Goal: Task Accomplishment & Management: Manage account settings

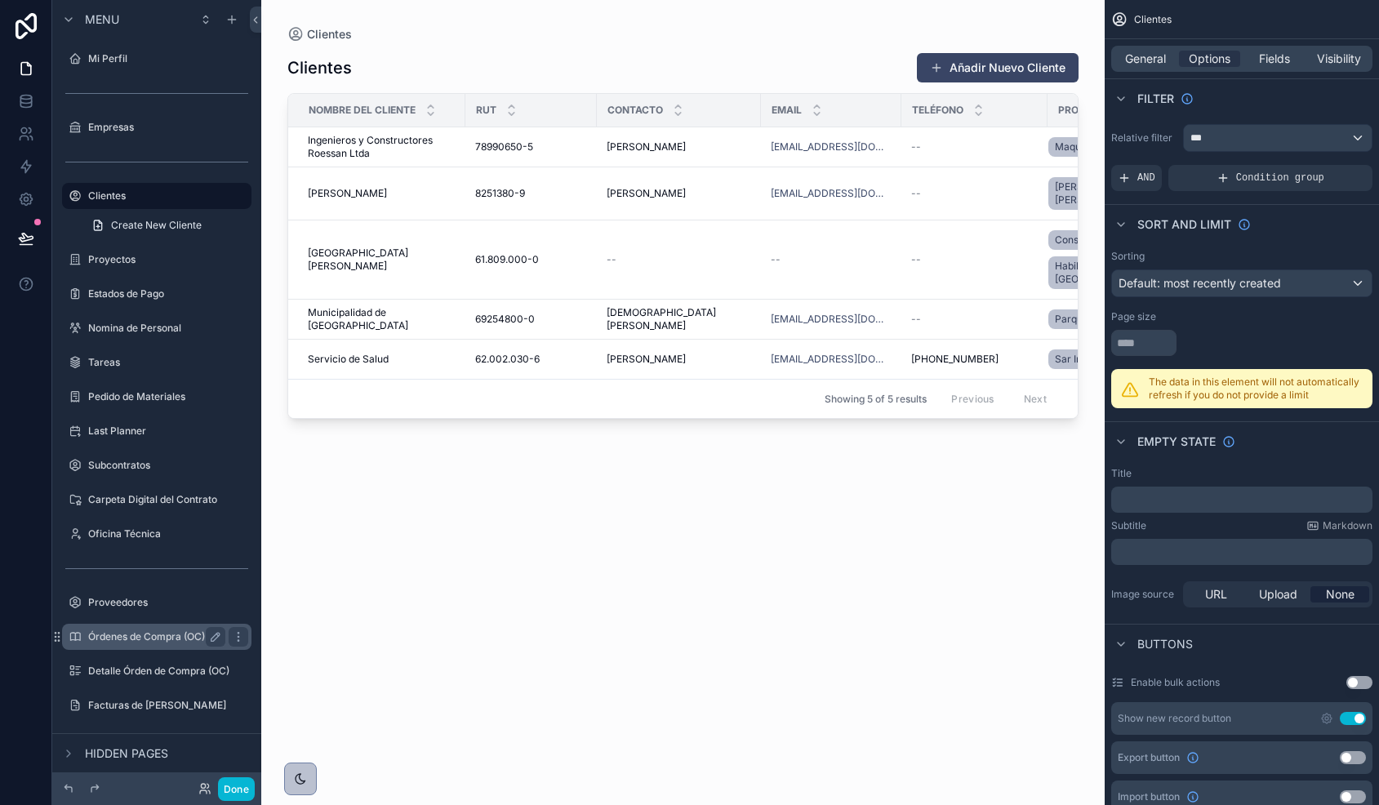
click at [145, 639] on label "Órdenes de Compra (OC)" at bounding box center [153, 636] width 131 height 13
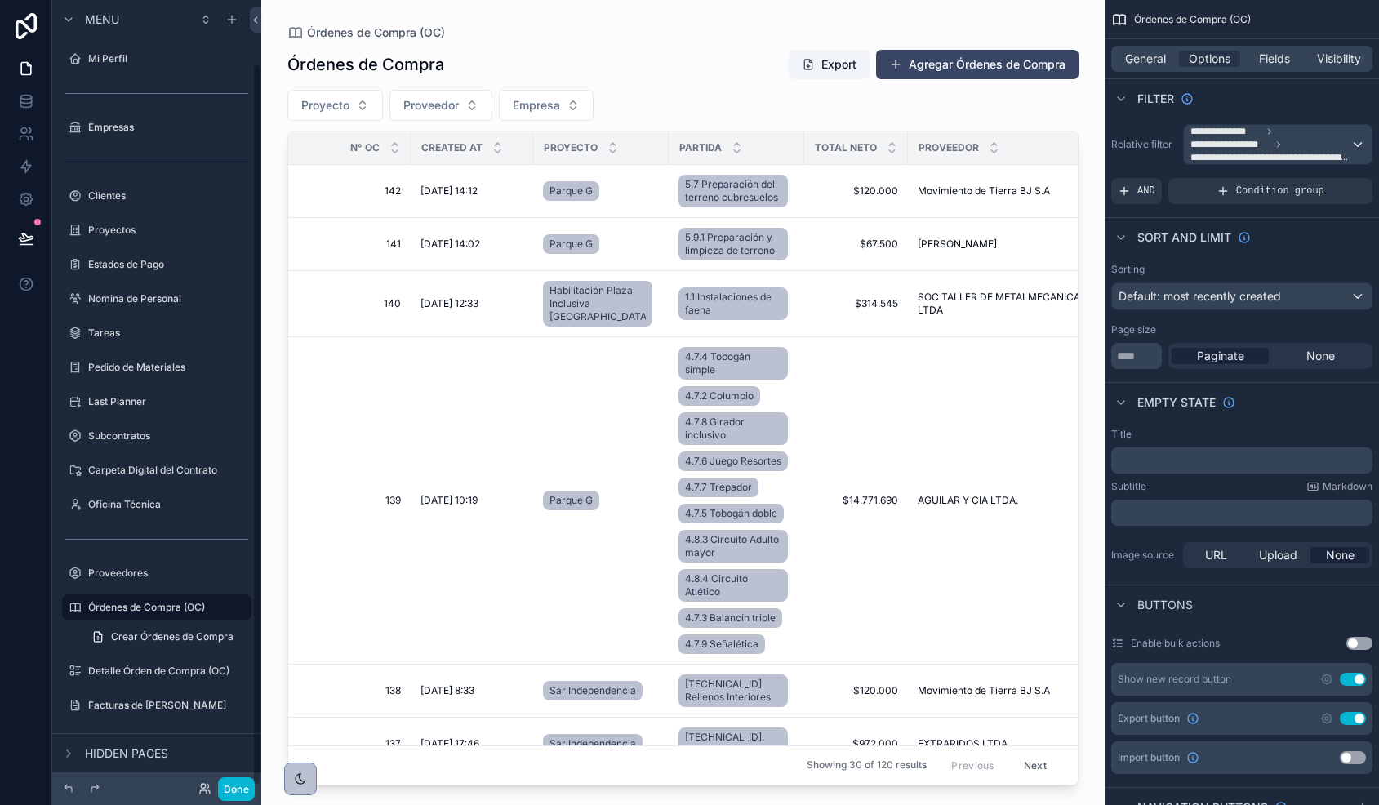
scroll to position [69, 0]
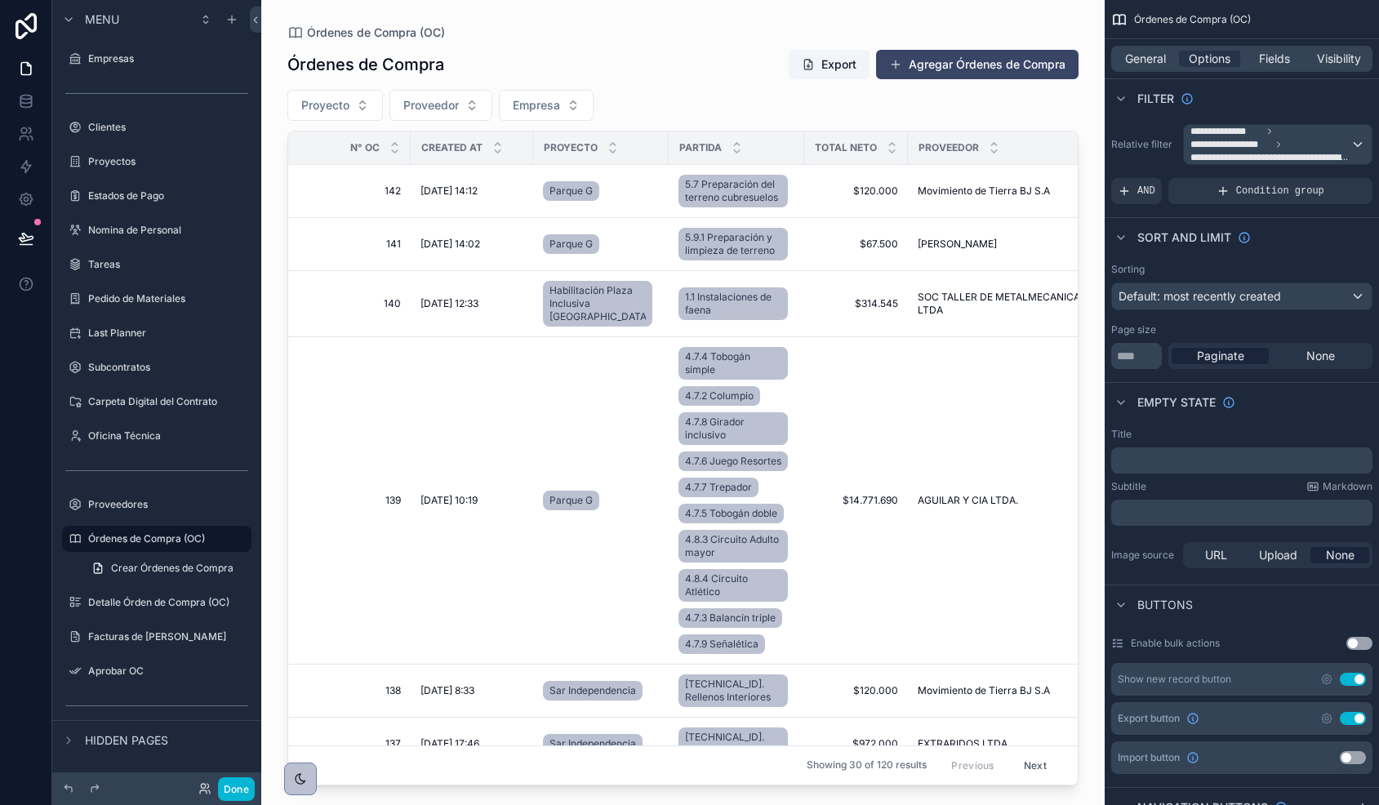
click at [366, 563] on div at bounding box center [683, 393] width 844 height 786
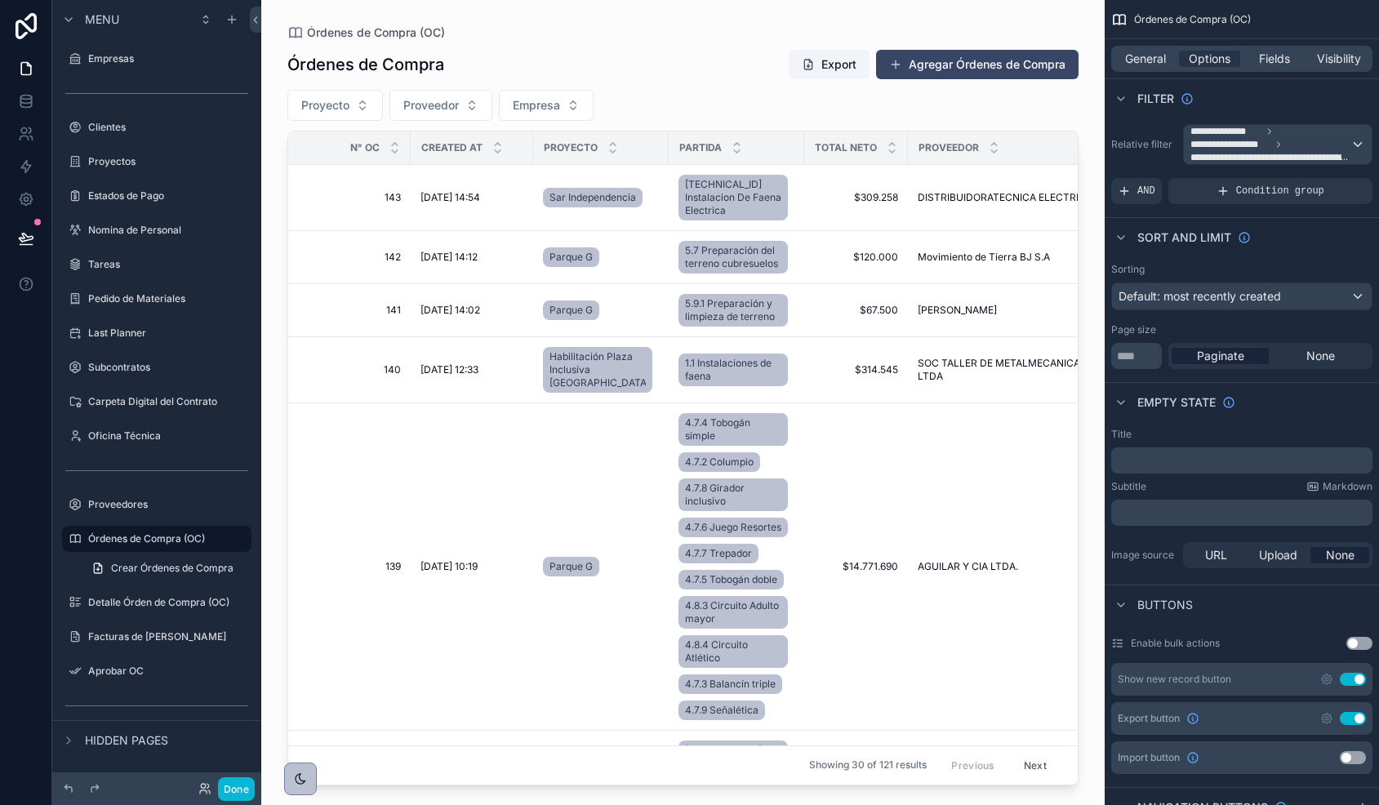
click at [418, 557] on td "[DATE] 10:19 [DATE] 10:19" at bounding box center [472, 566] width 122 height 327
click at [443, 573] on span "[DATE] 10:19" at bounding box center [449, 566] width 57 height 13
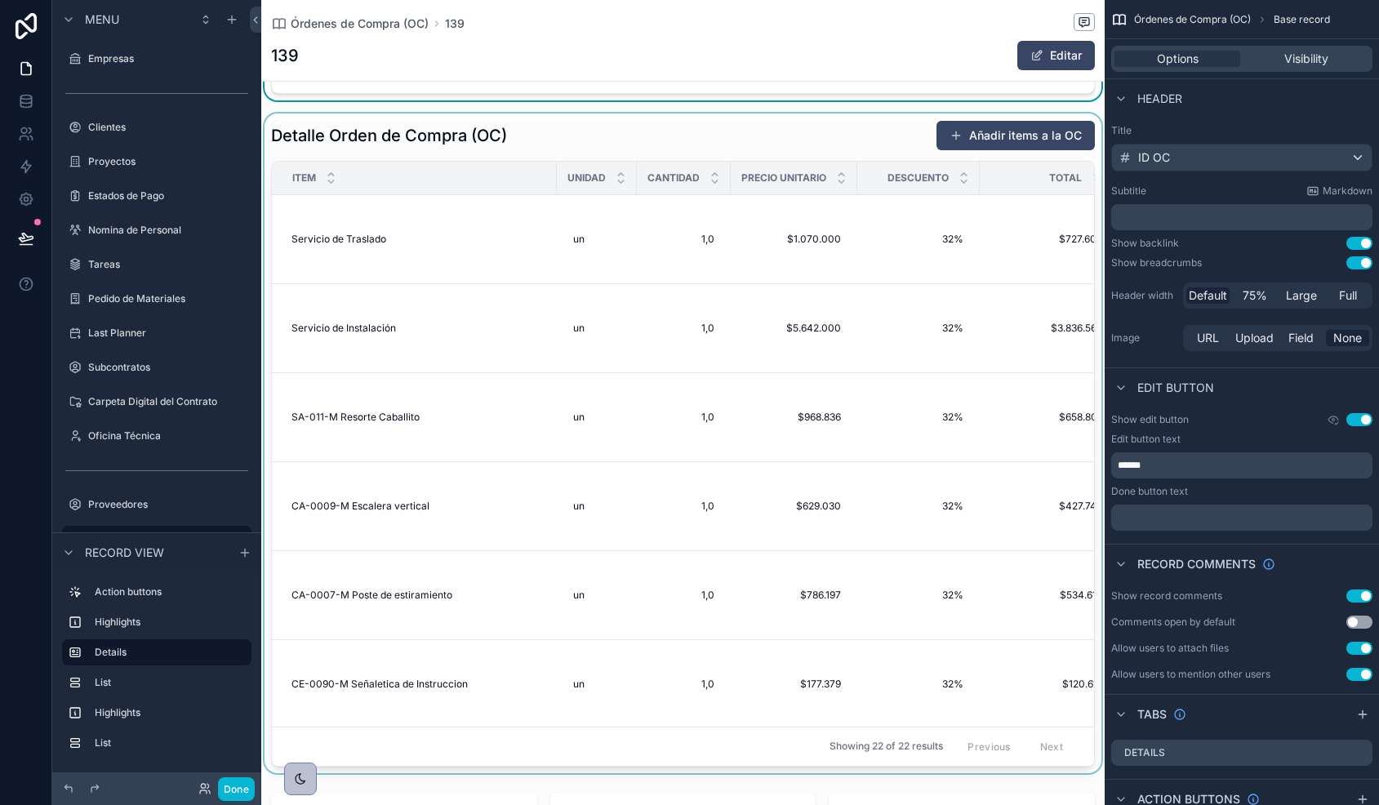
scroll to position [651, 0]
click at [709, 410] on div at bounding box center [683, 442] width 844 height 660
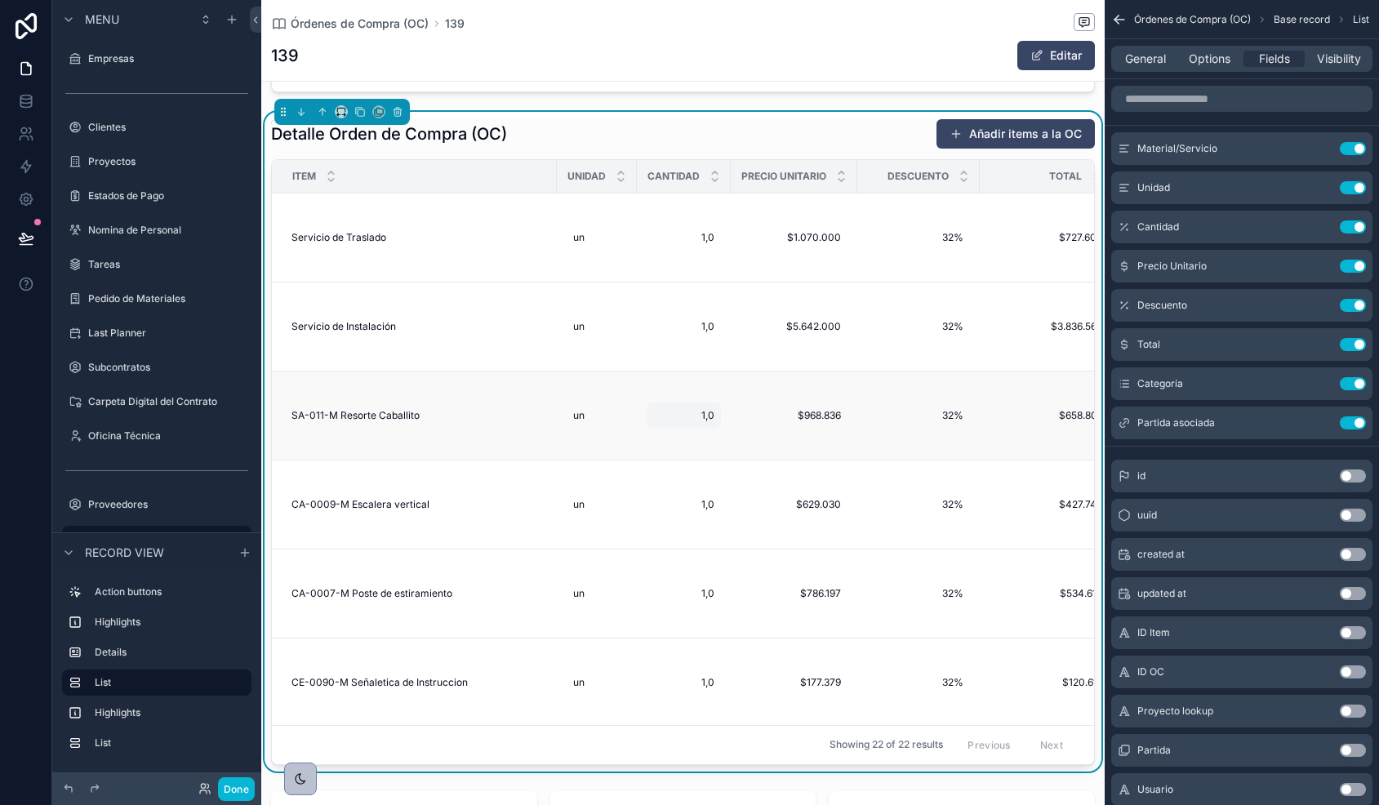
click at [704, 418] on span "1,0" at bounding box center [683, 415] width 61 height 13
drag, startPoint x: 695, startPoint y: 439, endPoint x: 645, endPoint y: 439, distance: 49.8
click at [645, 439] on div "***" at bounding box center [757, 440] width 235 height 60
type input "***"
click at [854, 437] on icon "submit" at bounding box center [853, 438] width 8 height 6
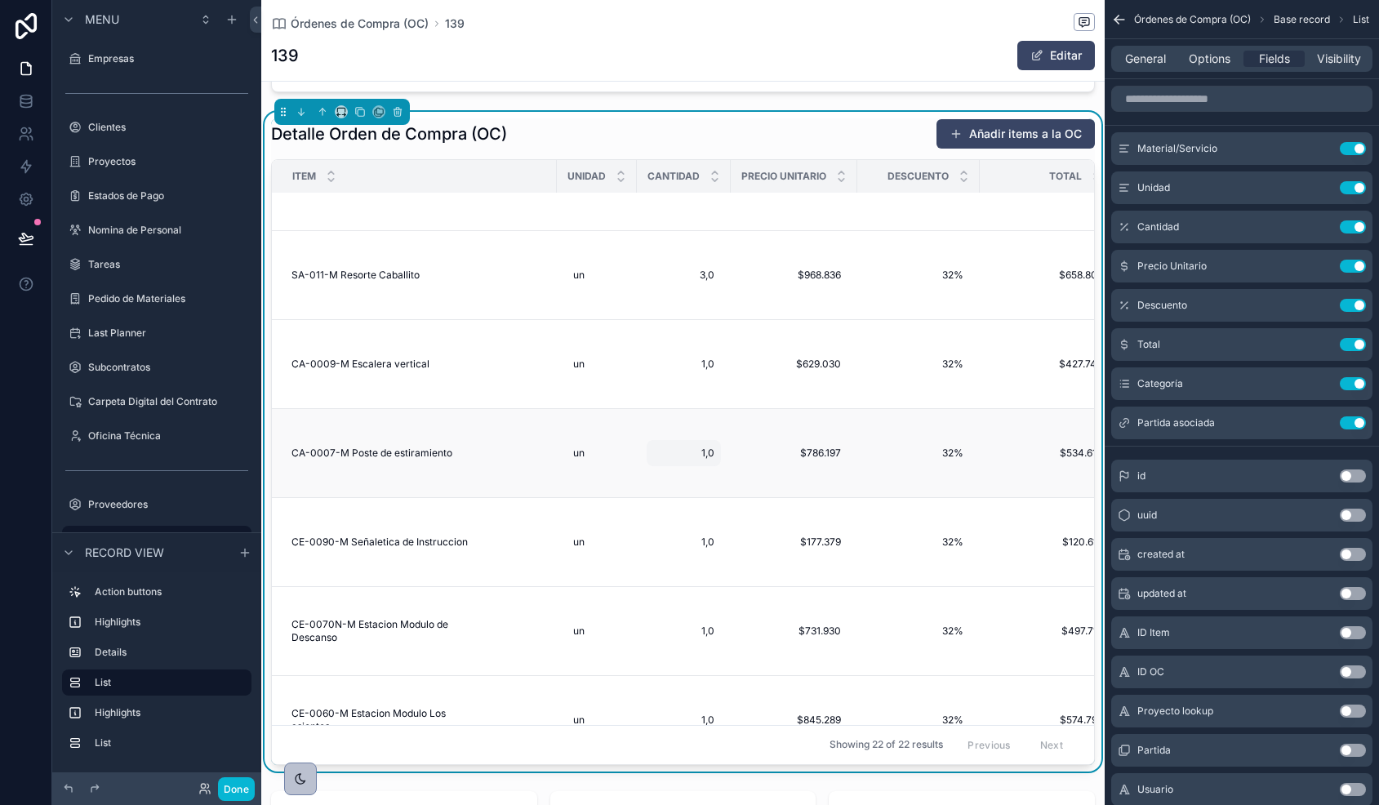
scroll to position [135, 0]
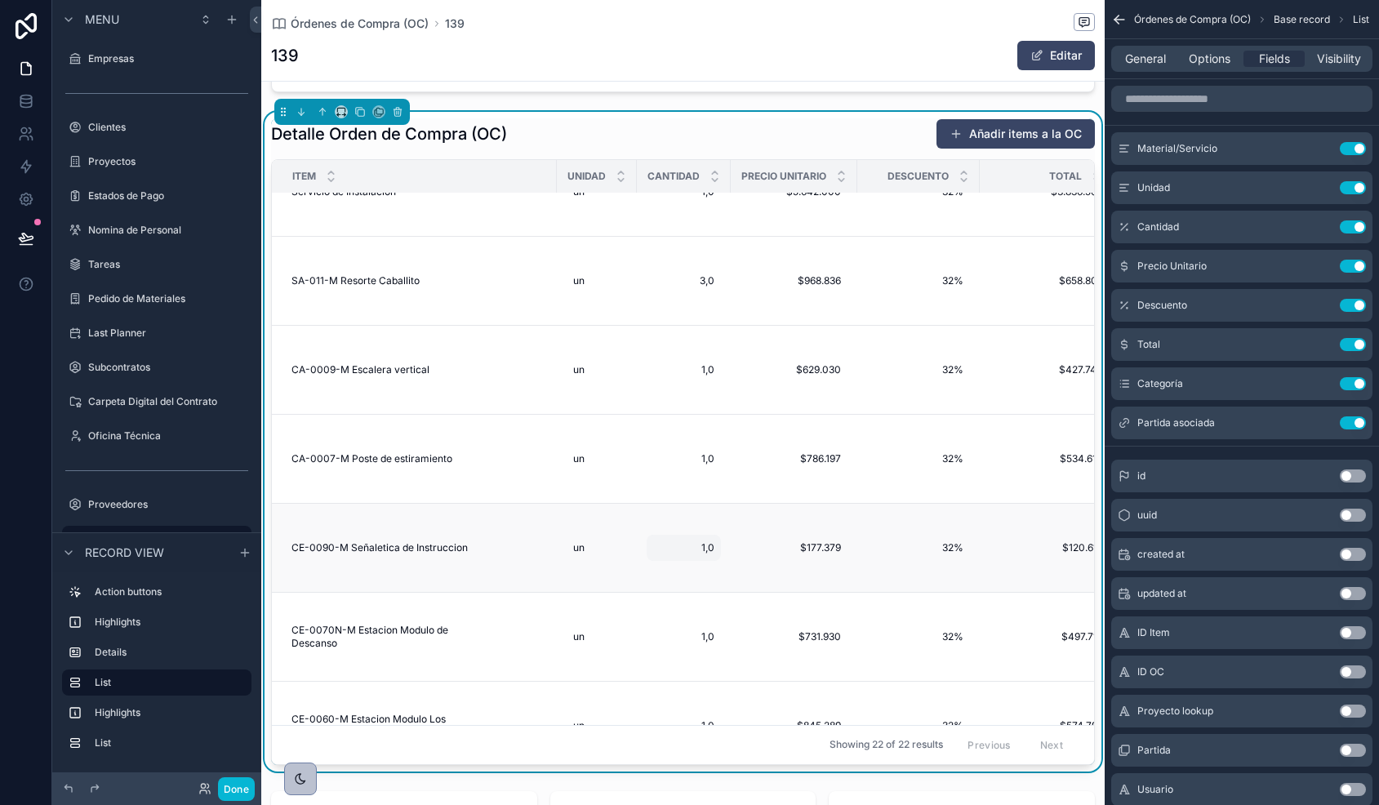
click at [703, 553] on span "1,0" at bounding box center [683, 547] width 61 height 13
drag, startPoint x: 686, startPoint y: 570, endPoint x: 643, endPoint y: 570, distance: 42.5
click at [643, 570] on div "***" at bounding box center [757, 572] width 235 height 60
type input "***"
click at [857, 571] on icon "submit" at bounding box center [853, 570] width 13 height 13
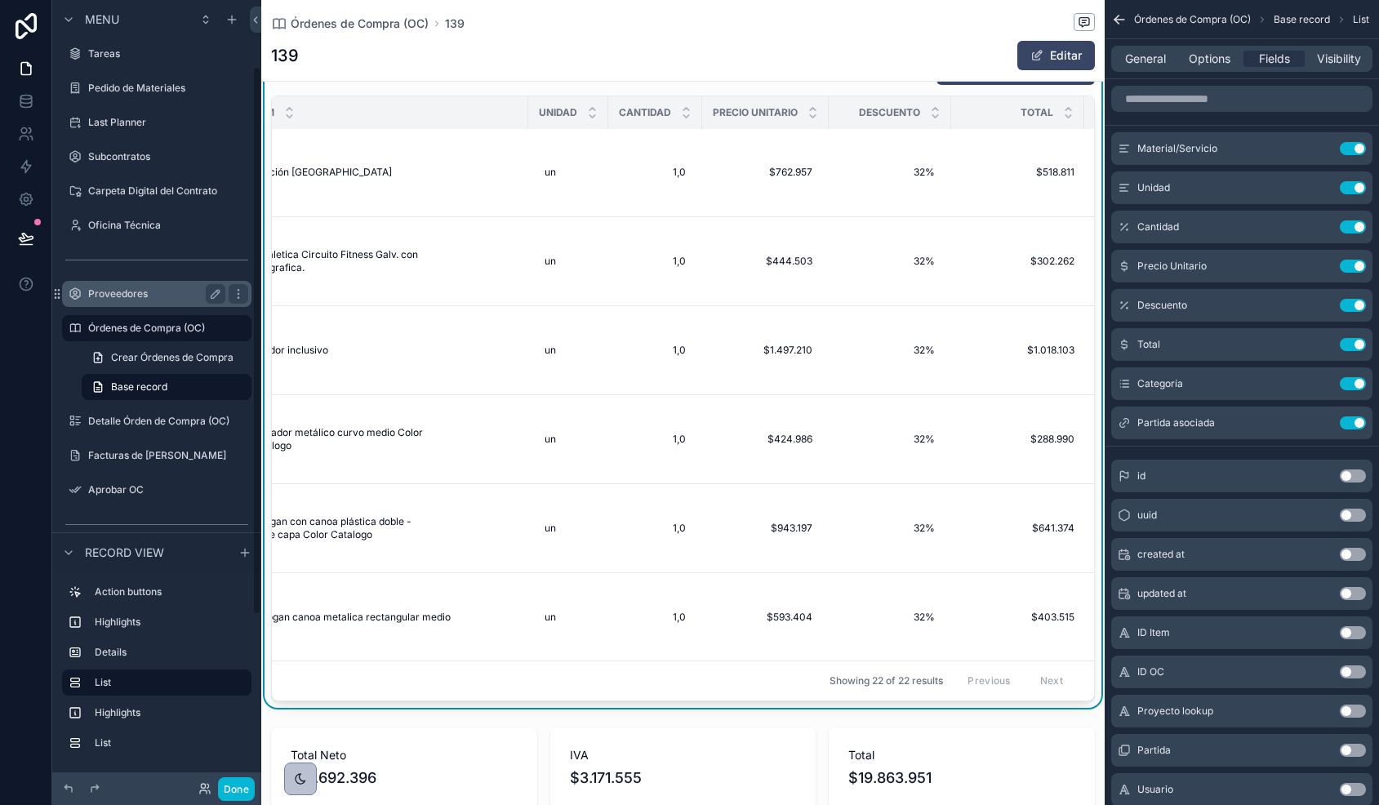
scroll to position [338, 0]
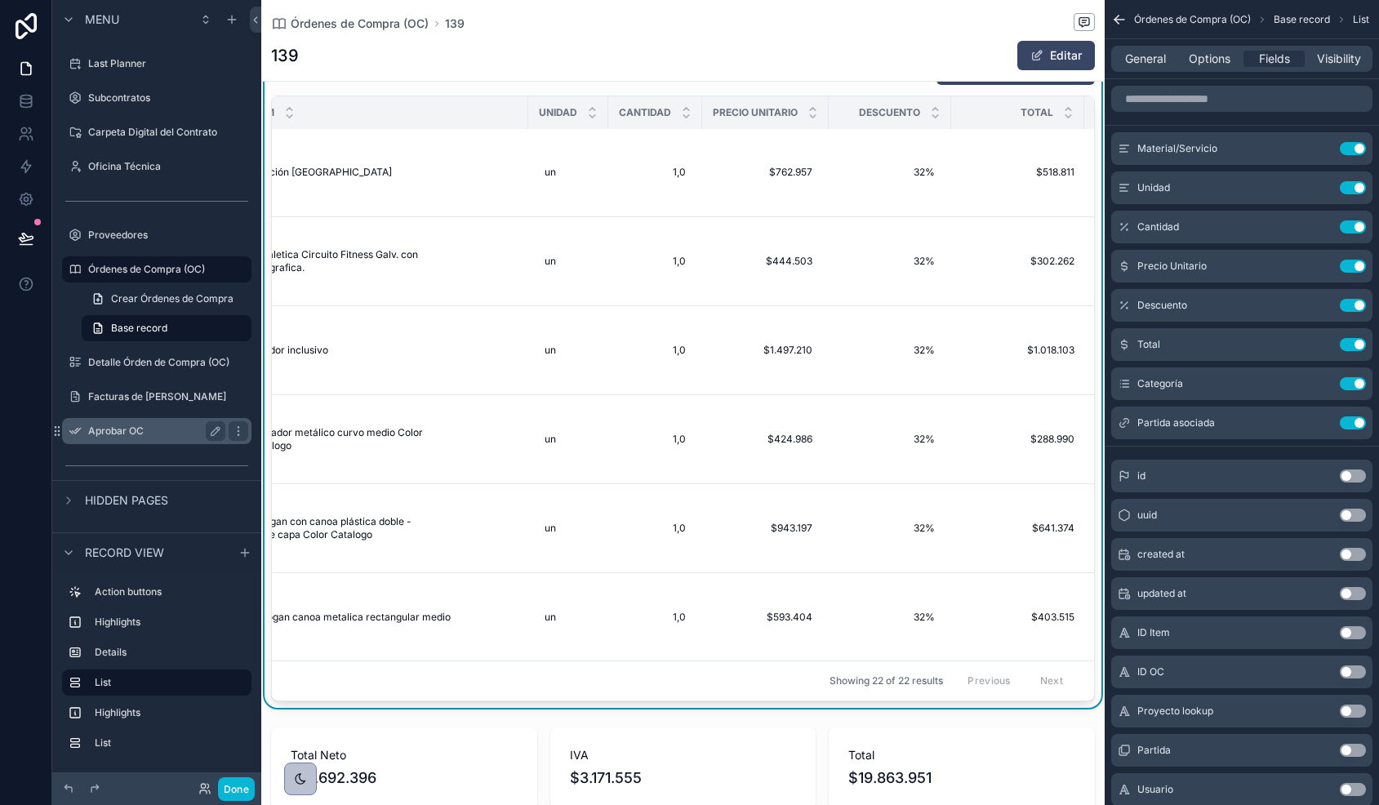
click at [119, 430] on label "Aprobar OC" at bounding box center [153, 431] width 131 height 13
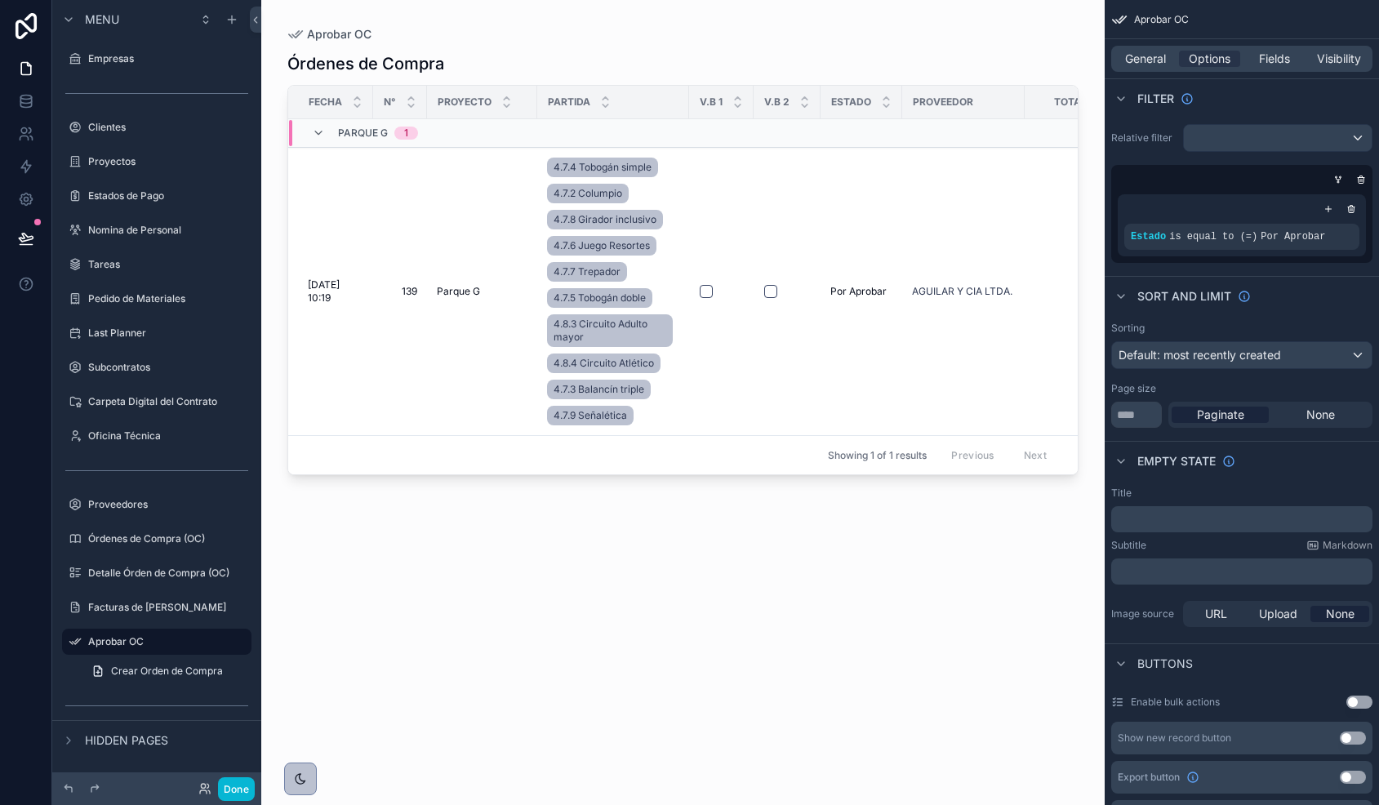
click at [706, 292] on div at bounding box center [683, 393] width 844 height 786
click at [704, 295] on button "button" at bounding box center [706, 291] width 13 height 13
click at [771, 292] on button "button" at bounding box center [770, 291] width 13 height 13
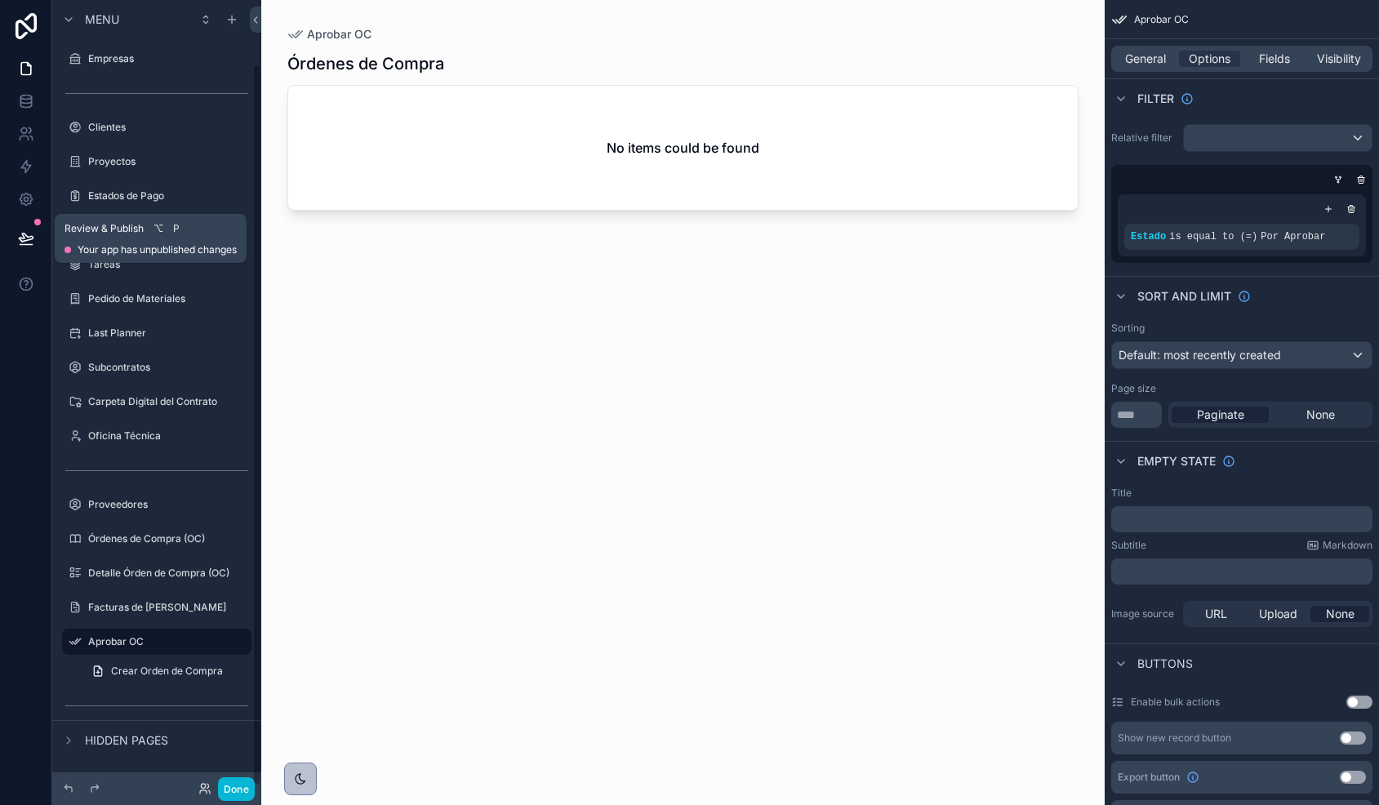
click at [24, 238] on icon at bounding box center [26, 238] width 14 height 8
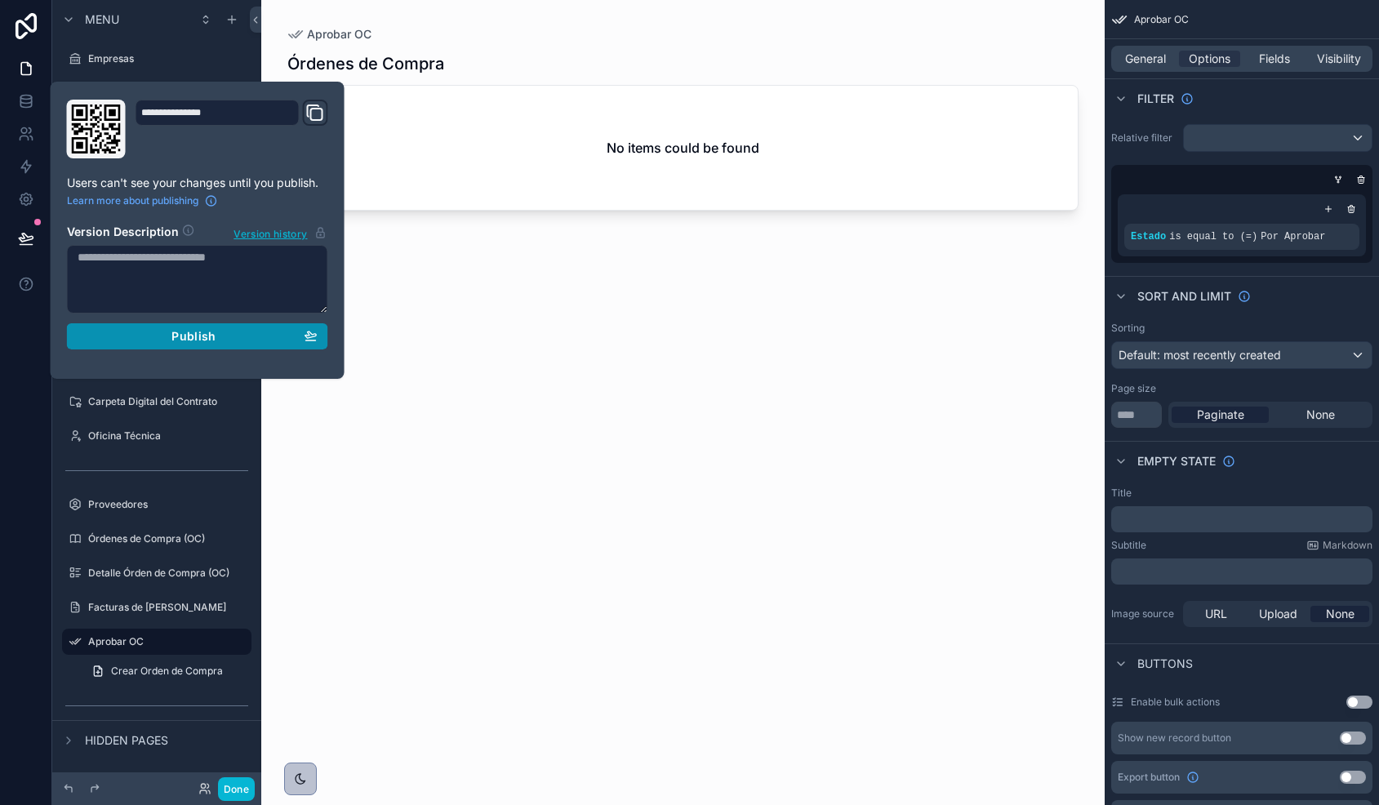
click at [144, 335] on div "Publish" at bounding box center [198, 336] width 240 height 15
click at [29, 70] on icon at bounding box center [26, 68] width 16 height 16
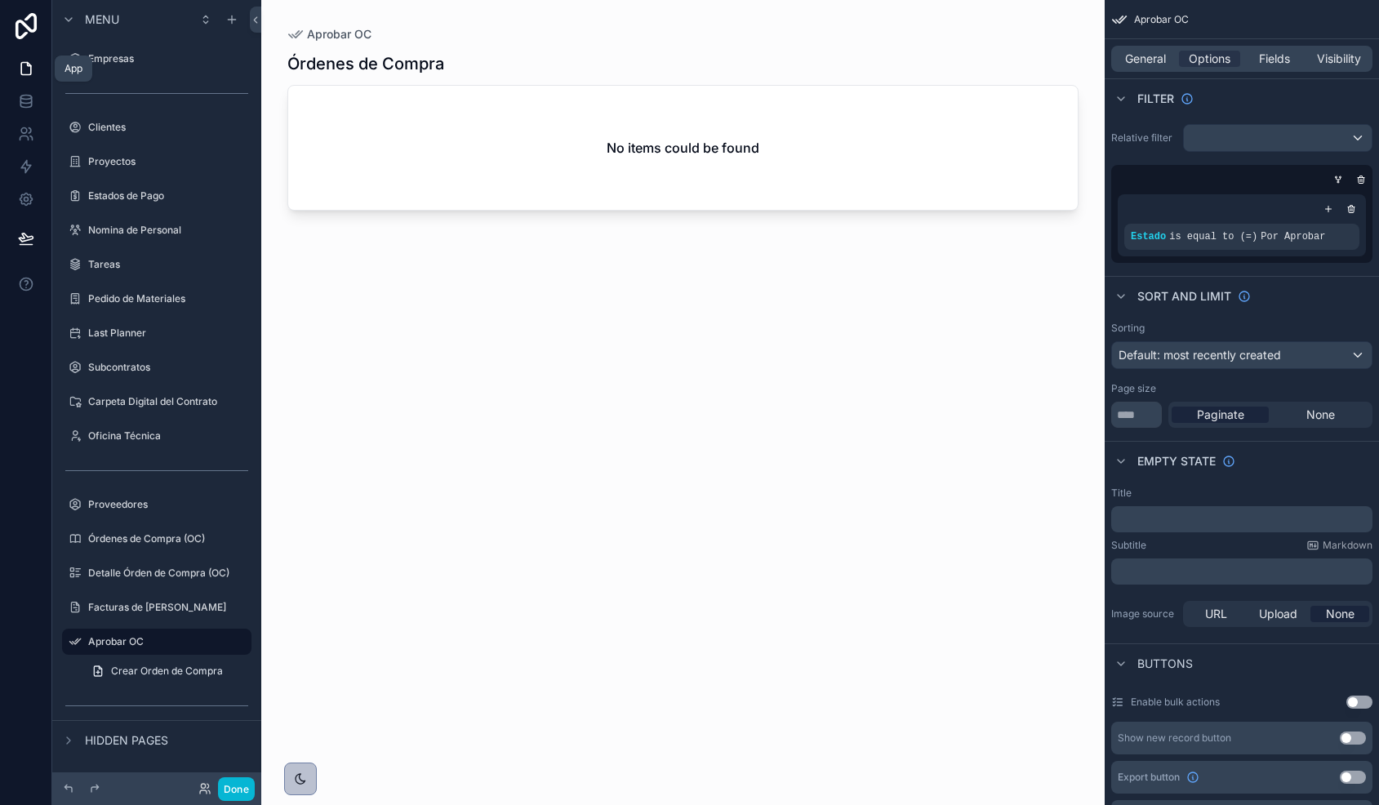
click at [24, 70] on icon at bounding box center [26, 68] width 16 height 16
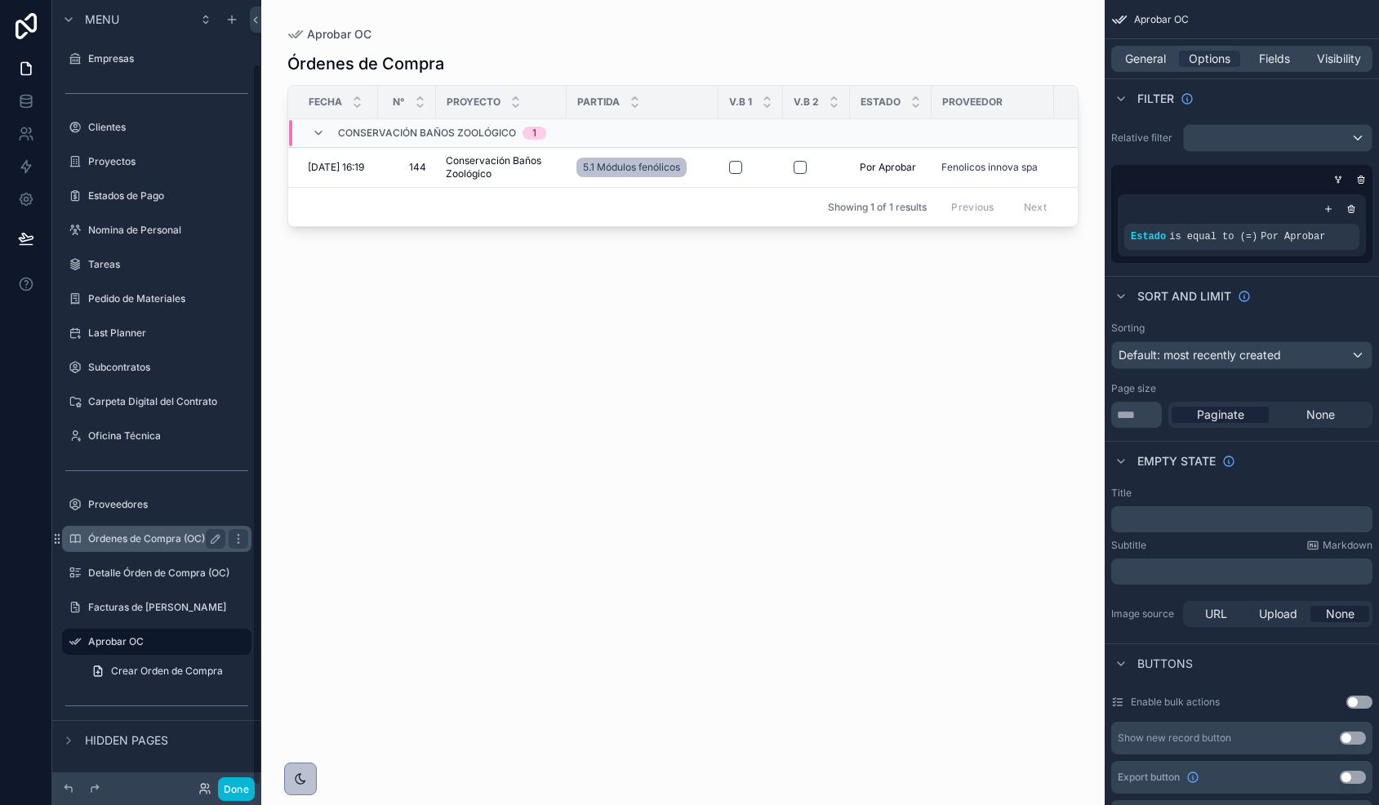
click at [139, 546] on div "Órdenes de Compra (OC)" at bounding box center [156, 539] width 137 height 20
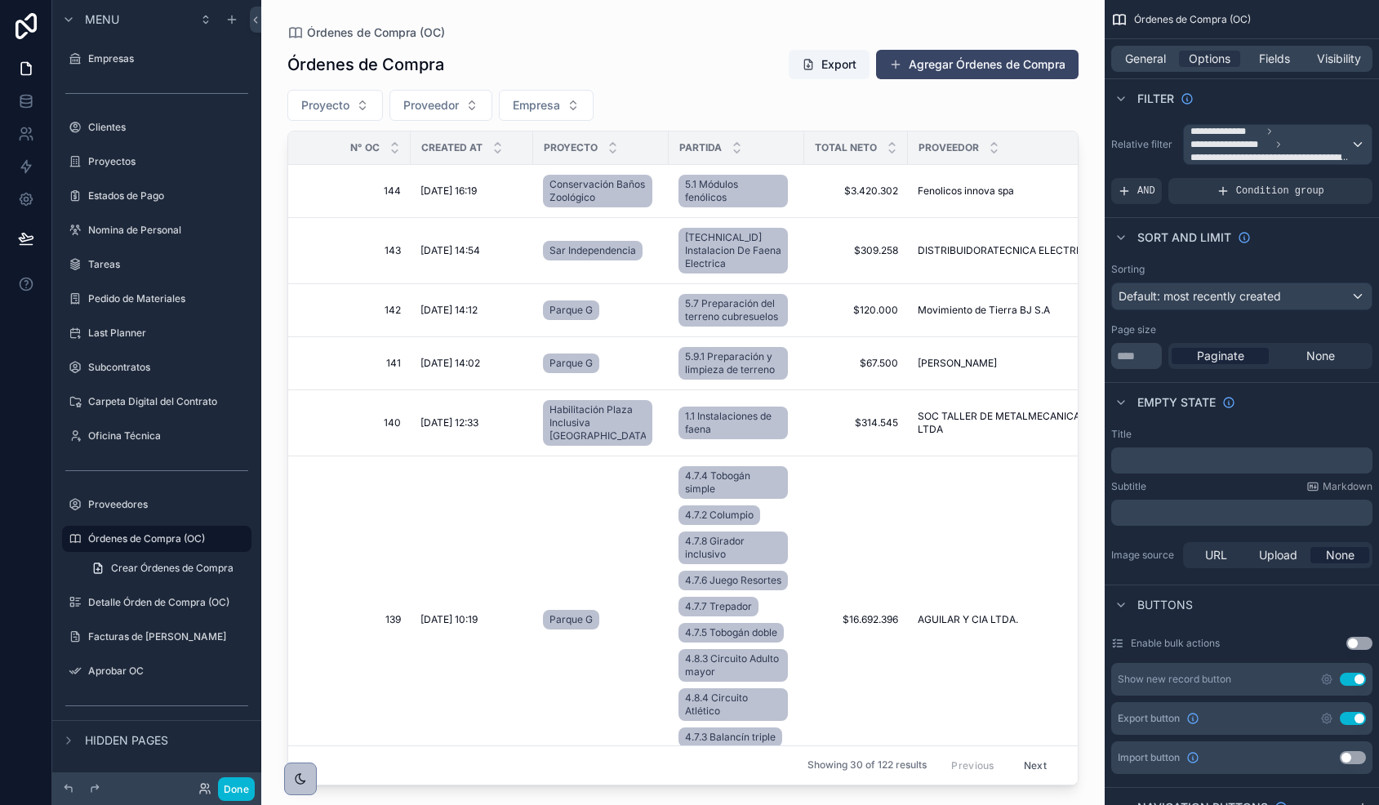
click at [427, 672] on div at bounding box center [683, 393] width 844 height 786
click at [397, 626] on span "139" at bounding box center [354, 619] width 93 height 13
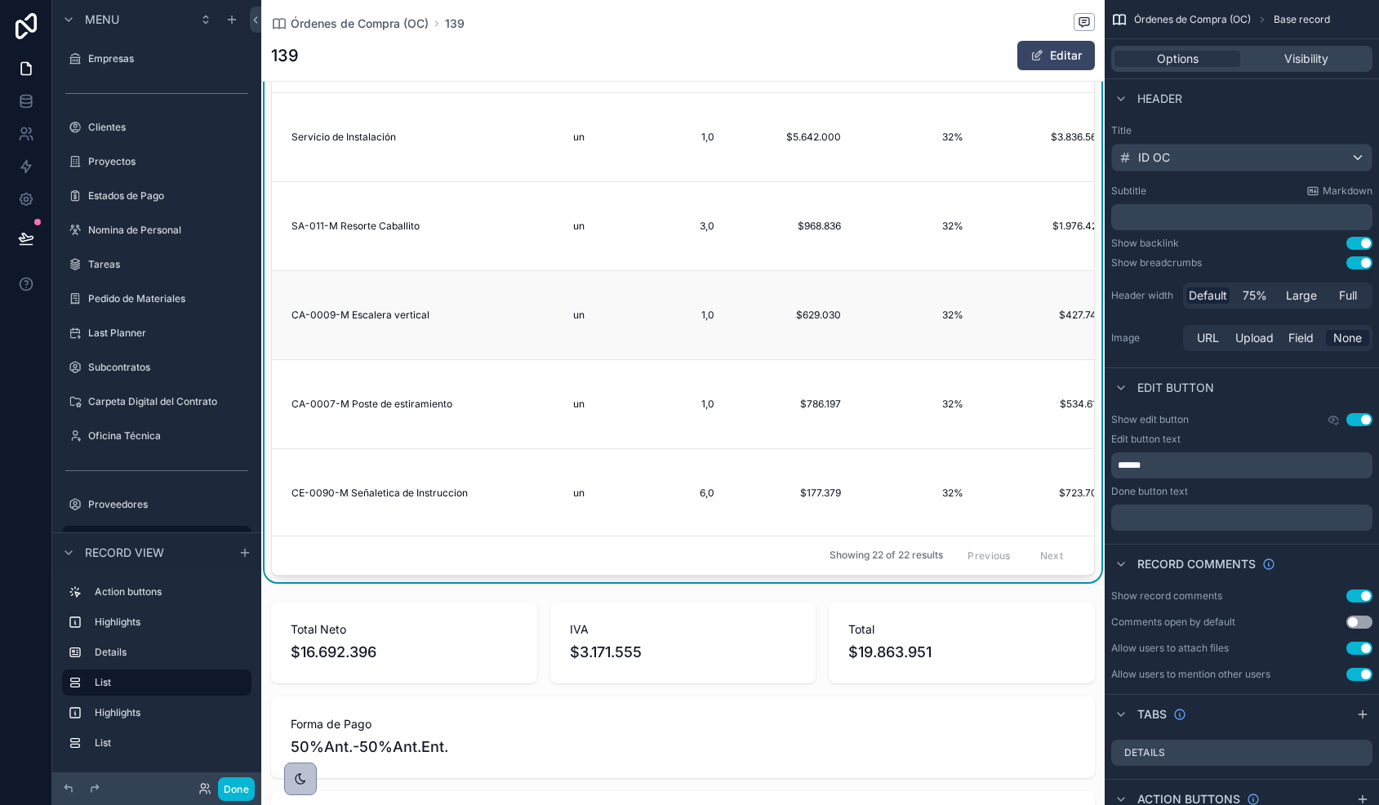
scroll to position [837, 0]
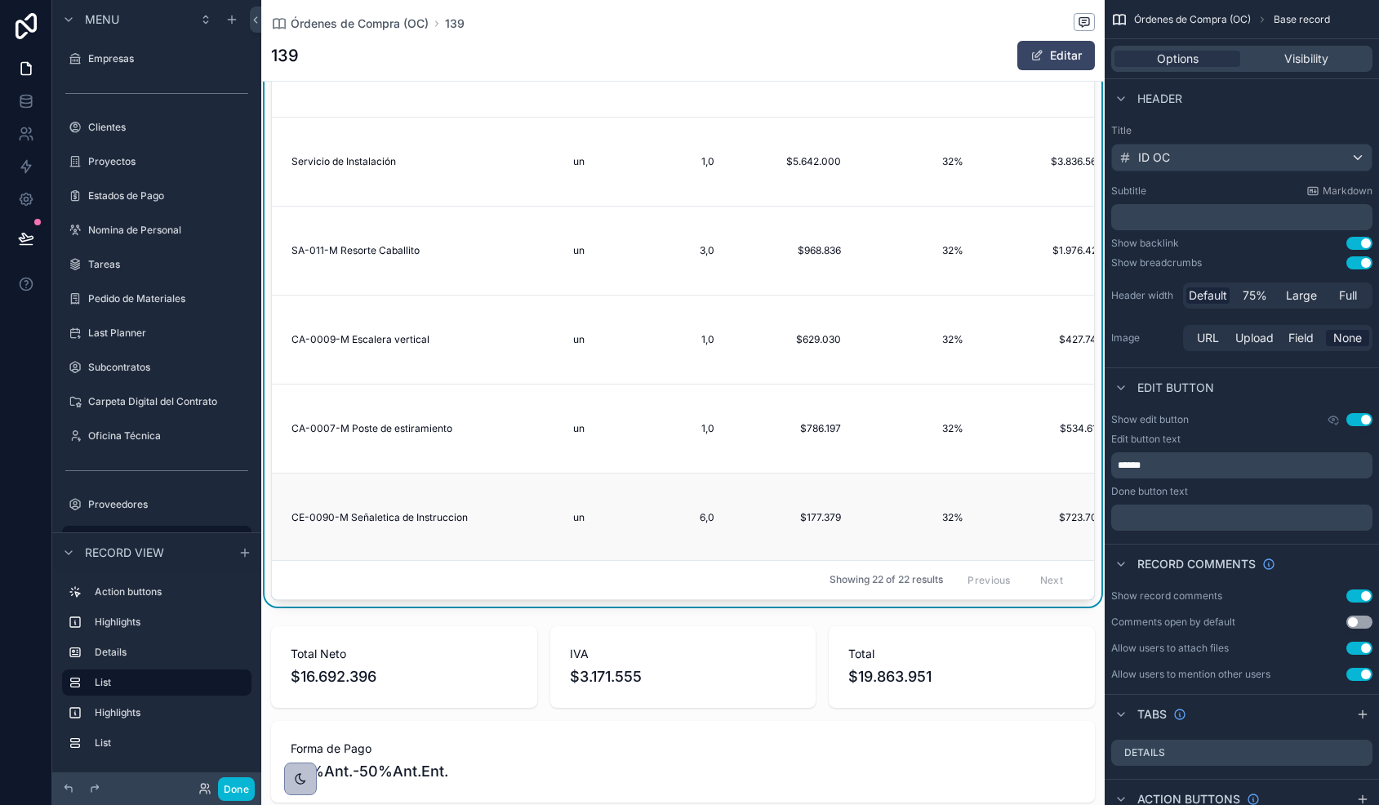
click at [490, 537] on td "CE-0090-M Señaletica de Instruccion CE-0090-M Señaletica de Instruccion" at bounding box center [414, 518] width 285 height 89
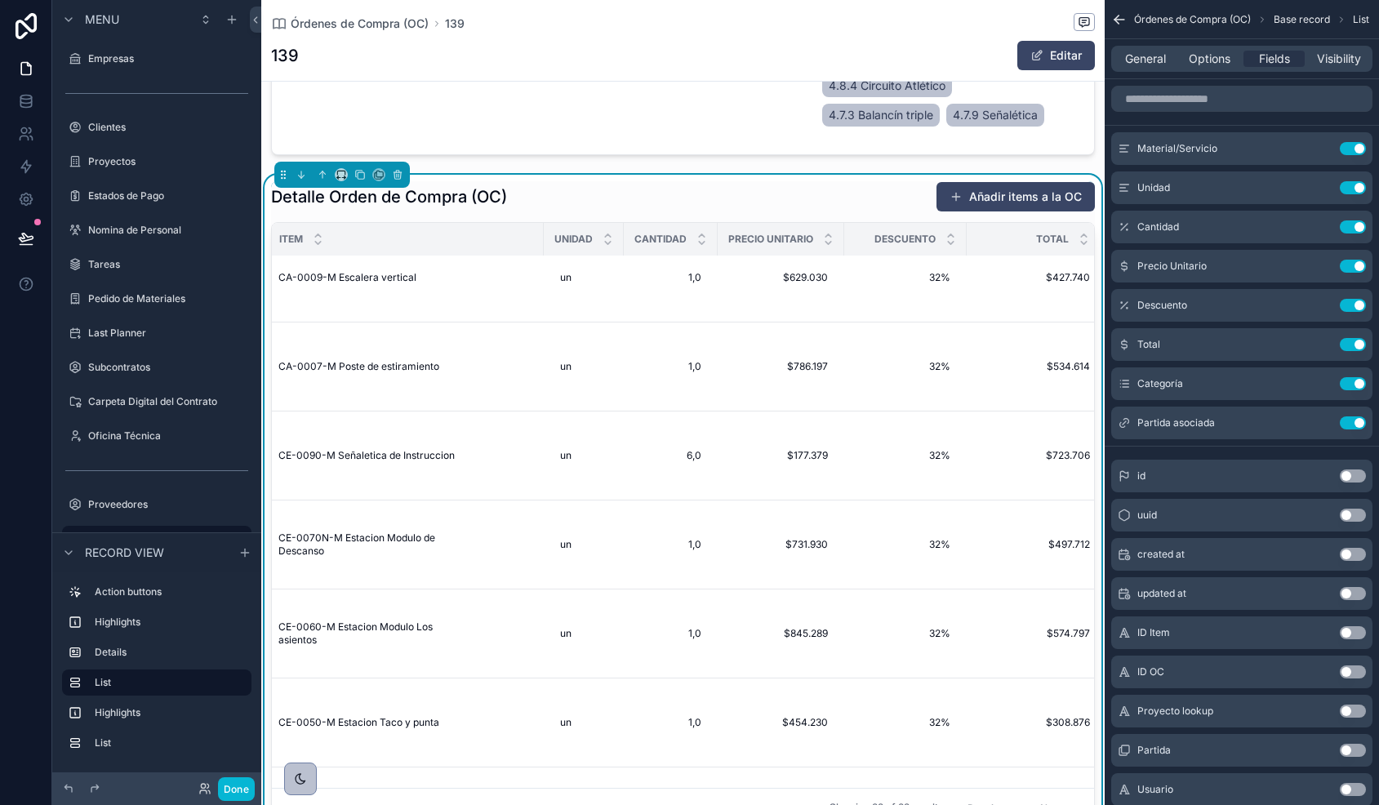
scroll to position [296, 13]
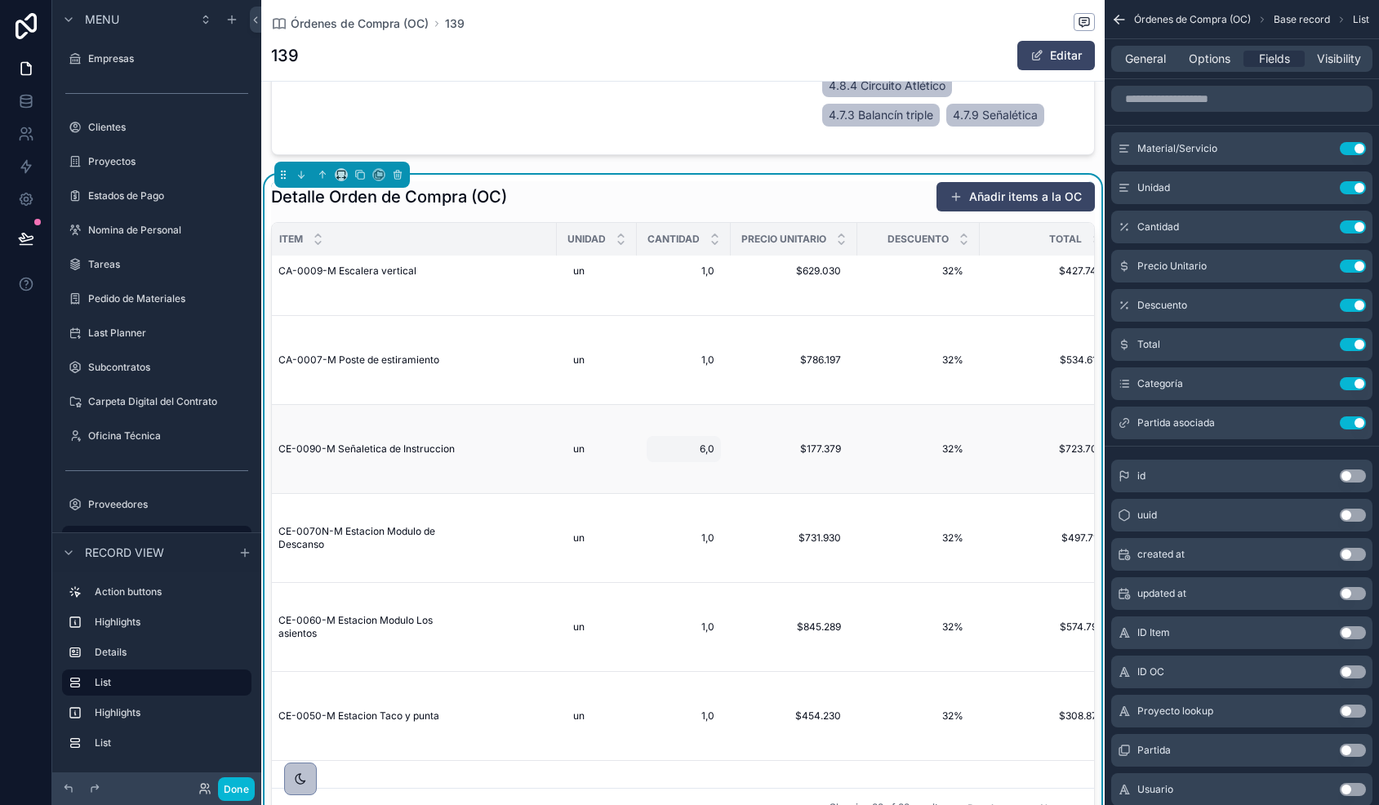
click at [706, 452] on span "6,0" at bounding box center [683, 449] width 61 height 13
drag, startPoint x: 687, startPoint y: 473, endPoint x: 668, endPoint y: 473, distance: 18.8
click at [669, 473] on input "***" at bounding box center [734, 473] width 154 height 23
type input "***"
click at [852, 473] on icon "submit" at bounding box center [853, 471] width 13 height 13
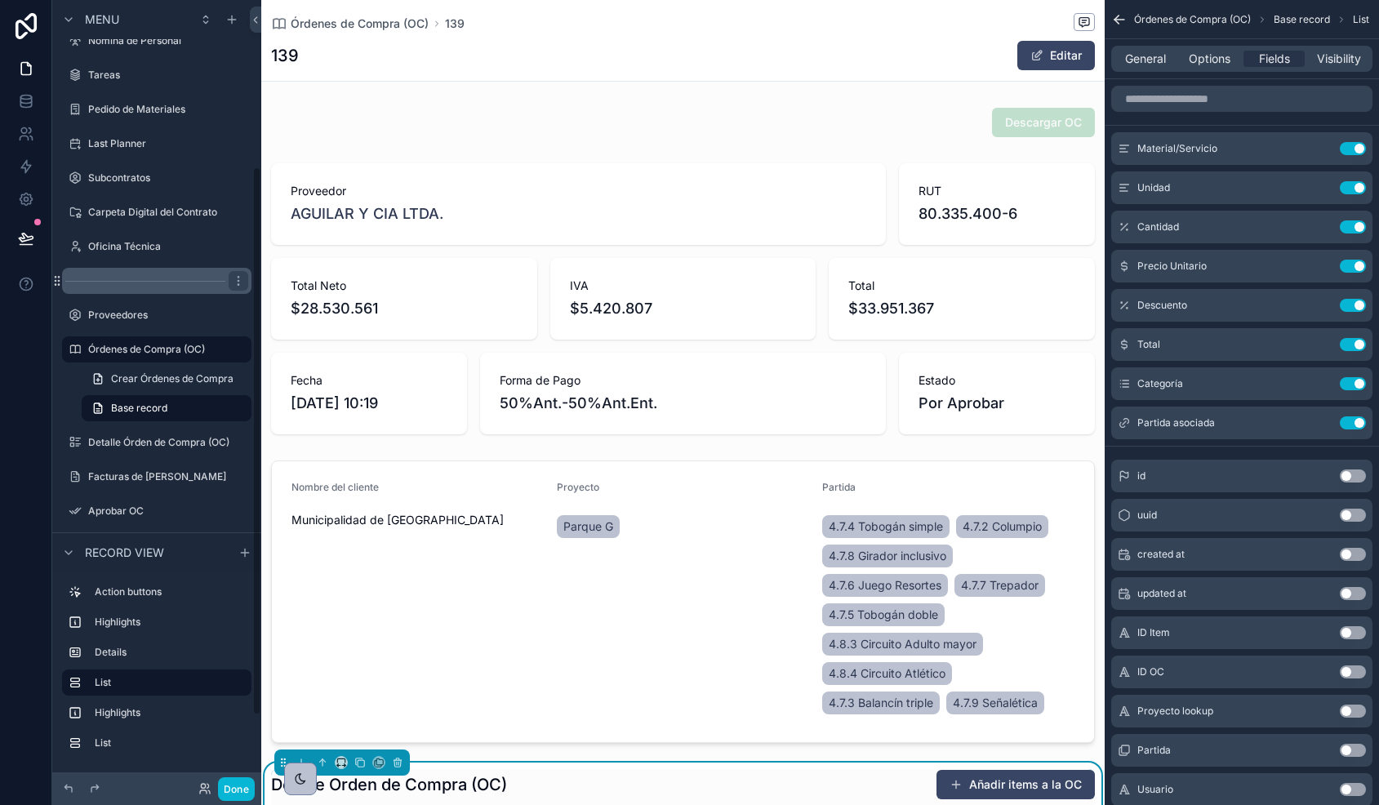
scroll to position [338, 0]
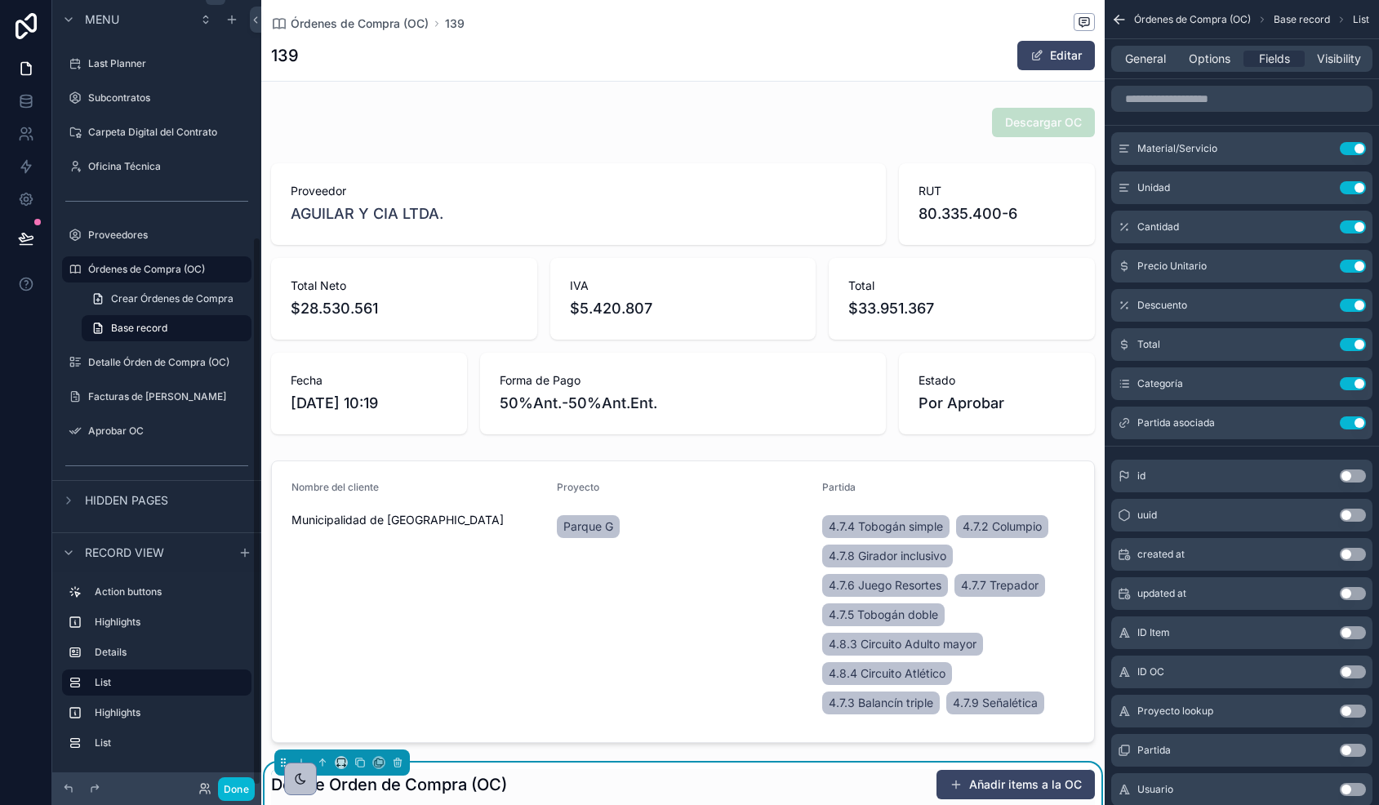
click at [138, 274] on label "Órdenes de Compra (OC)" at bounding box center [165, 269] width 154 height 13
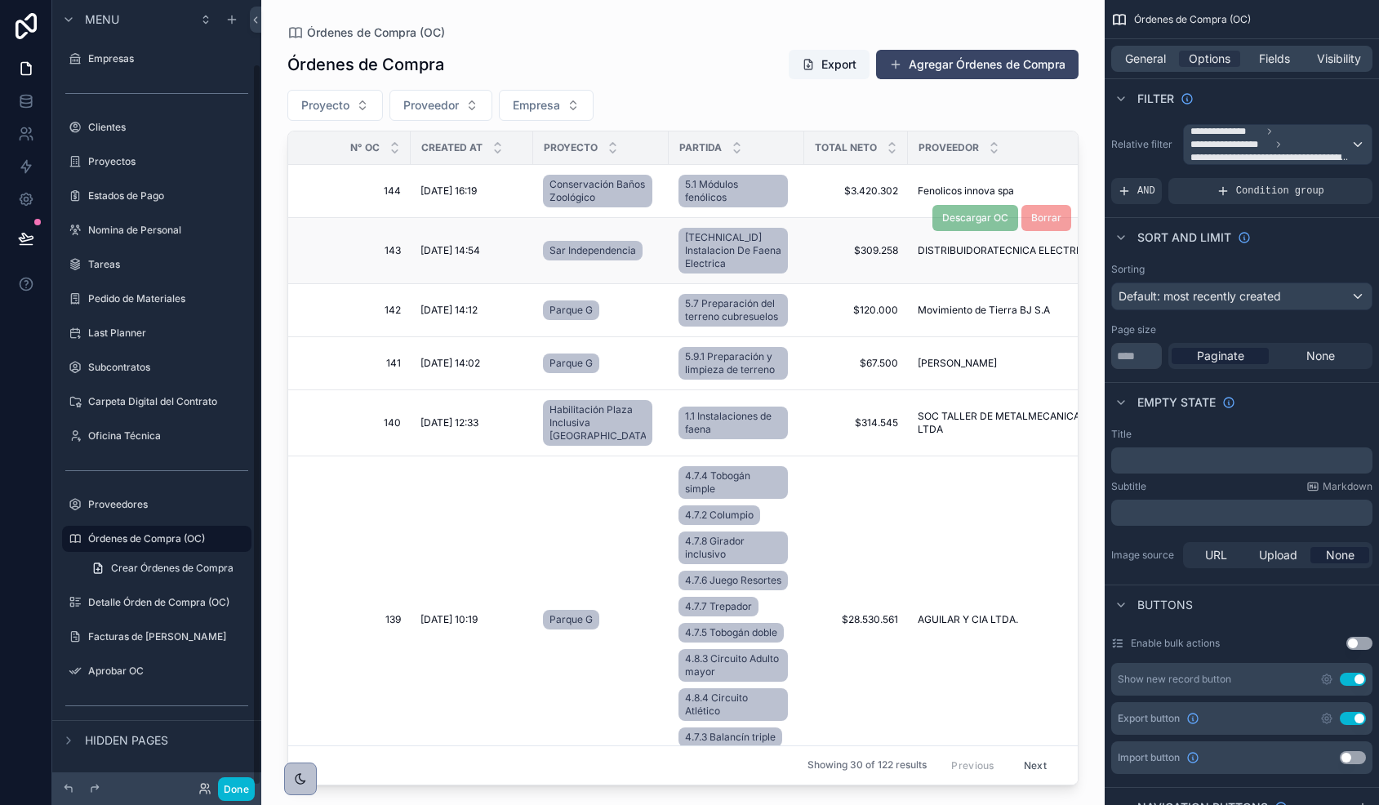
scroll to position [69, 0]
click at [350, 108] on button "Proyecto" at bounding box center [335, 105] width 96 height 31
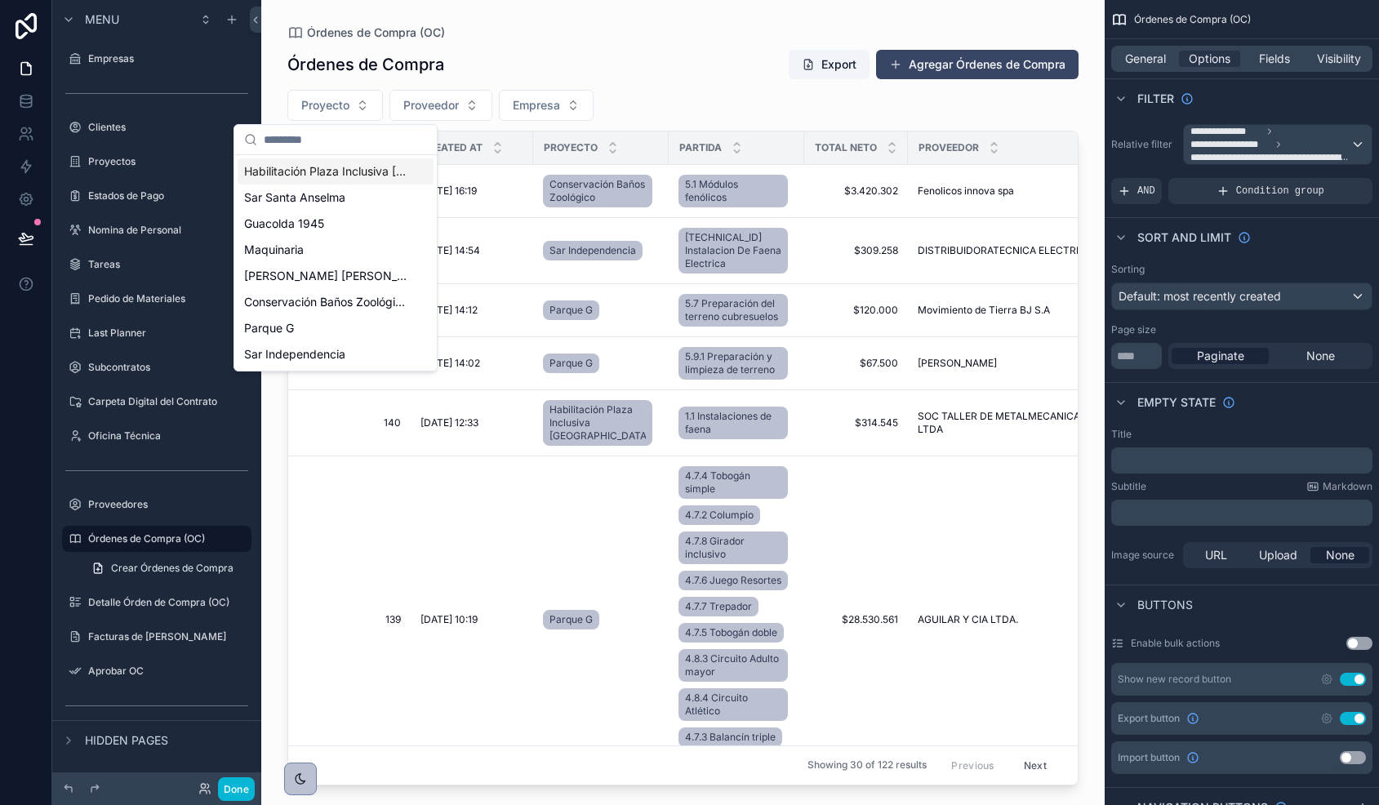
click at [303, 170] on span "Habilitación Plaza Inclusiva [GEOGRAPHIC_DATA]" at bounding box center [325, 171] width 163 height 16
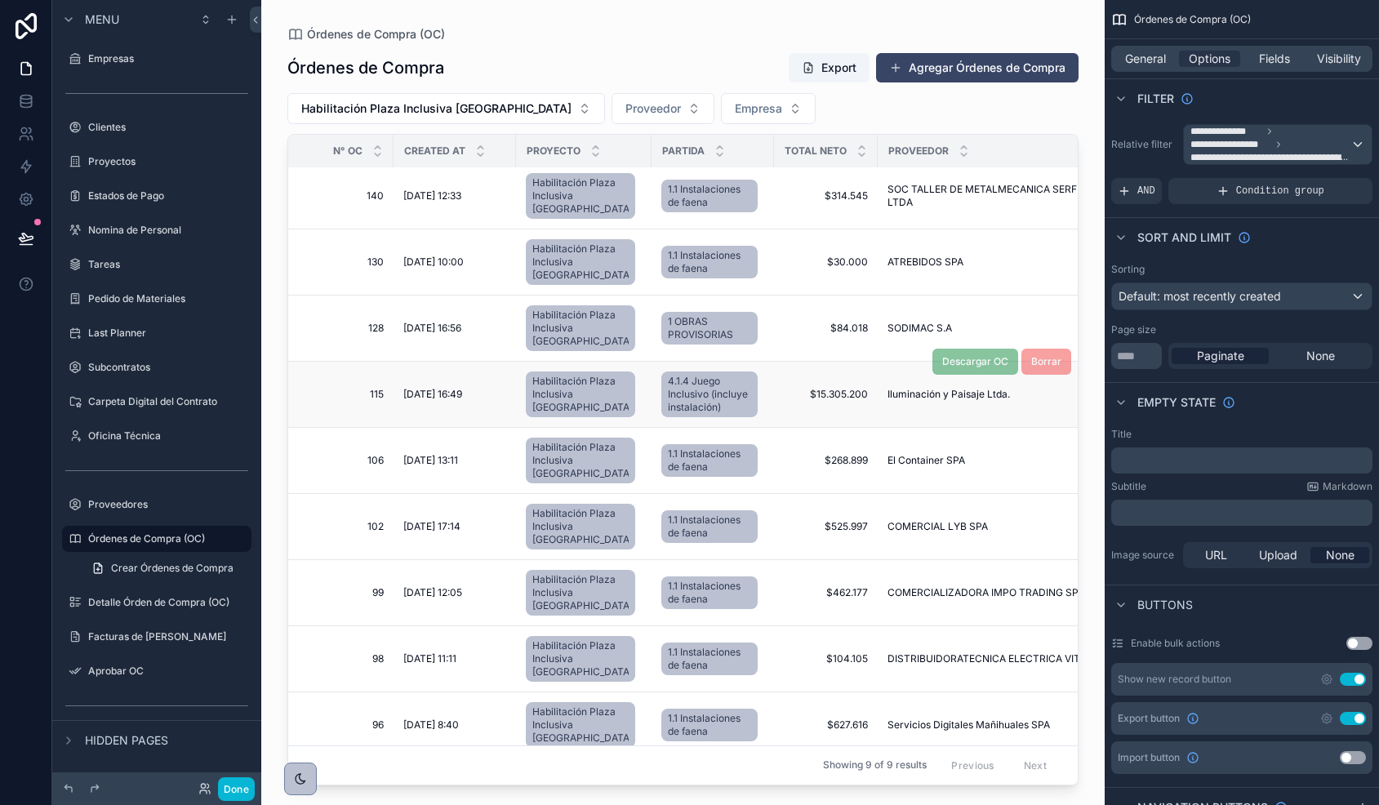
scroll to position [7, 19]
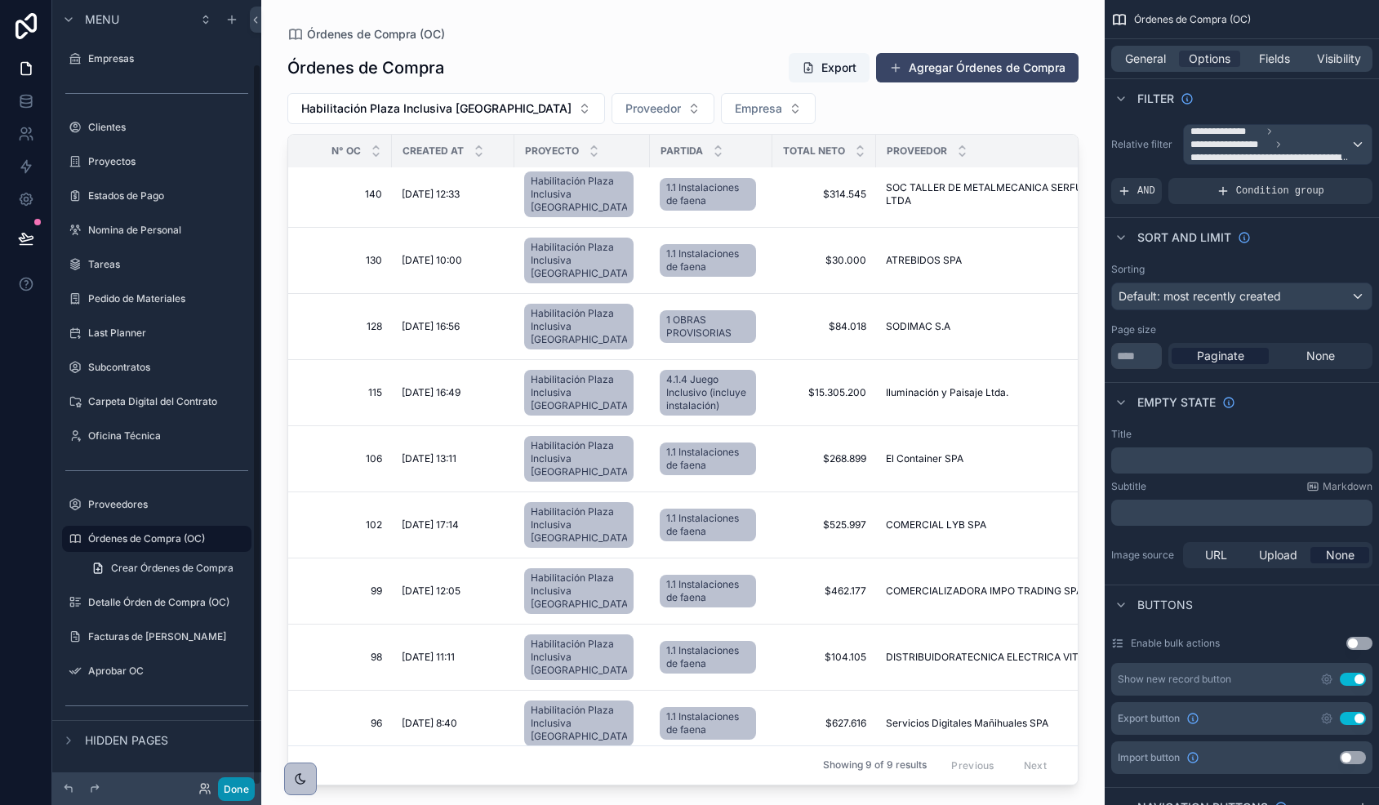
click at [232, 795] on button "Done" at bounding box center [236, 789] width 37 height 24
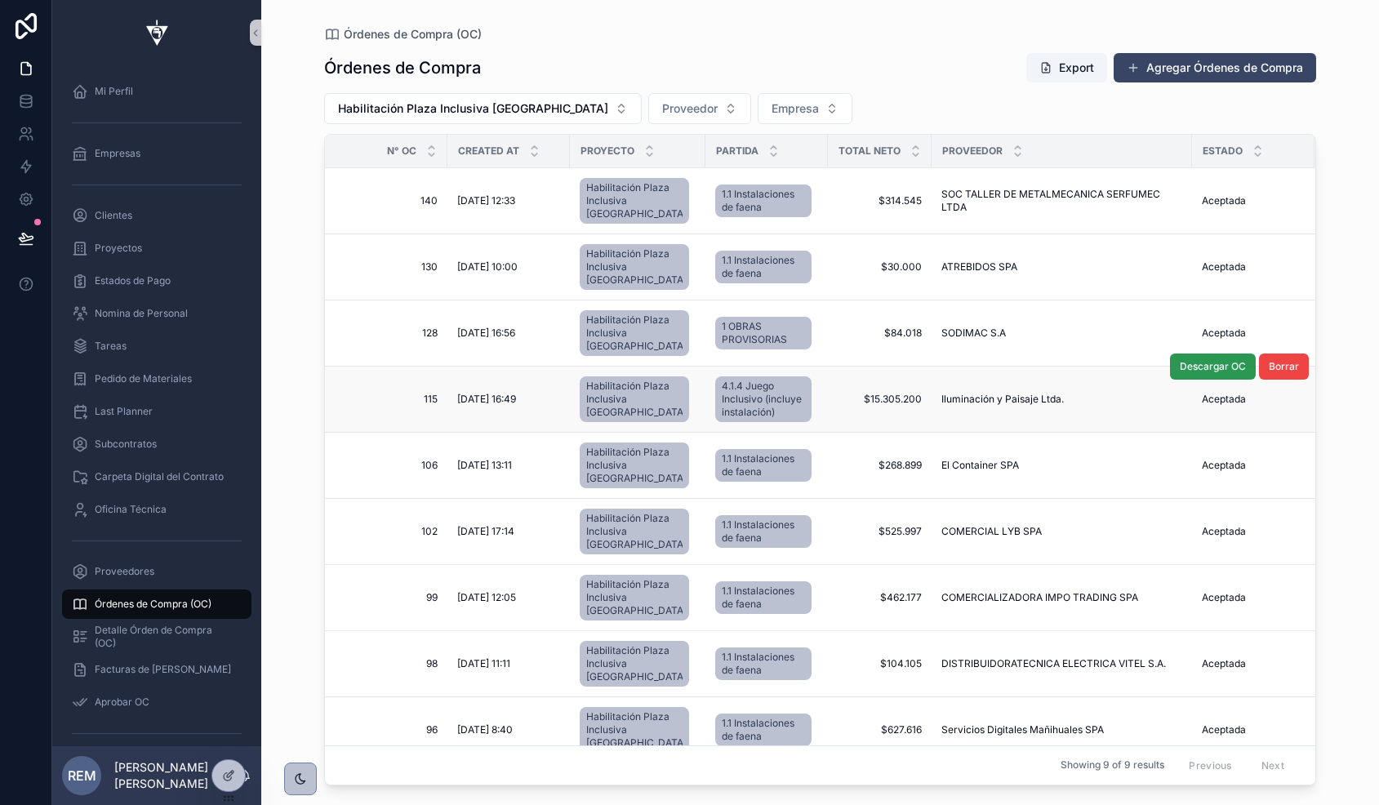
click at [1200, 367] on span "Descargar OC" at bounding box center [1213, 366] width 66 height 13
